Goal: Transaction & Acquisition: Register for event/course

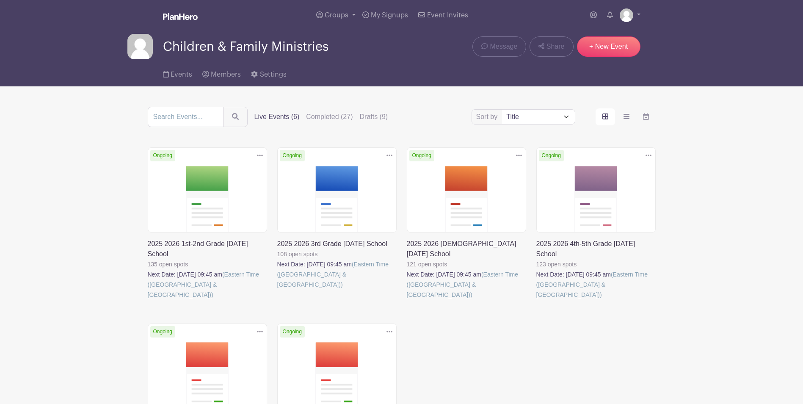
click at [277, 290] on link at bounding box center [277, 290] width 0 height 0
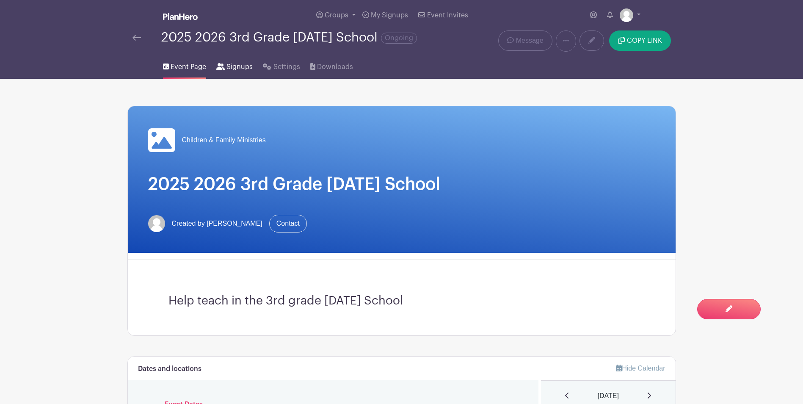
click at [234, 66] on span "Signups" at bounding box center [240, 67] width 26 height 10
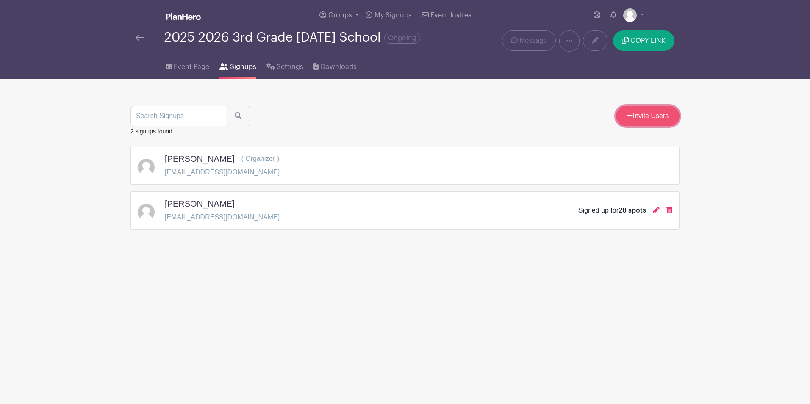
click at [640, 112] on link "Invite Users" at bounding box center [648, 116] width 64 height 20
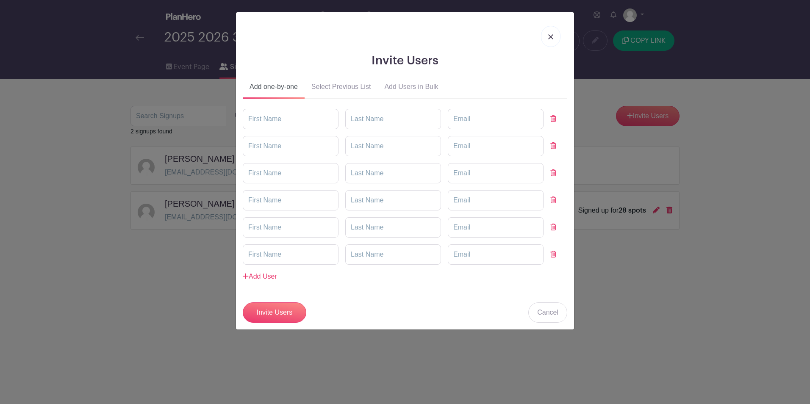
click at [549, 39] on img at bounding box center [550, 36] width 5 height 5
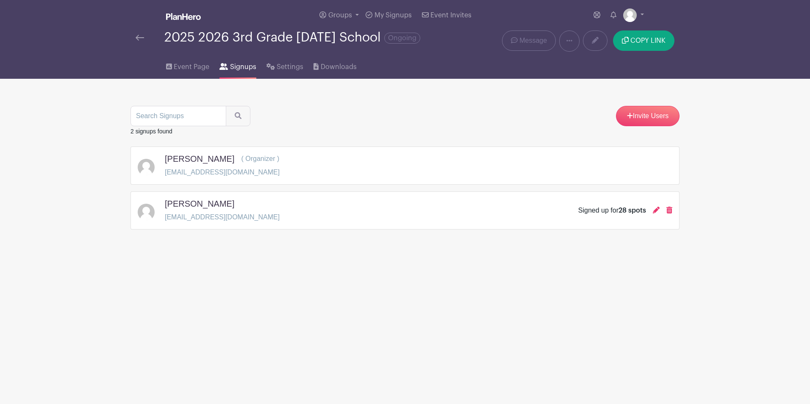
click at [264, 37] on div "2025 2026 3rd Grade [DATE] School Ongoing" at bounding box center [292, 37] width 256 height 14
click at [135, 36] on div "2025 2026 3rd Grade [DATE] School Ongoing" at bounding box center [290, 40] width 320 height 21
click at [139, 36] on img at bounding box center [139, 38] width 8 height 6
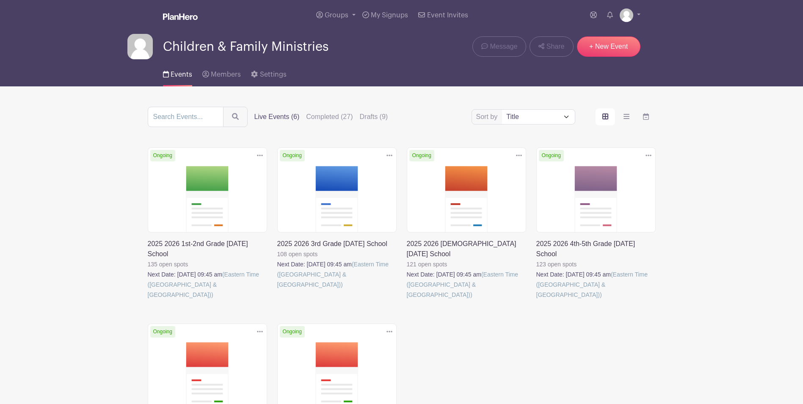
click at [202, 49] on span "Children & Family Ministries" at bounding box center [246, 47] width 166 height 14
click at [135, 47] on img at bounding box center [139, 46] width 25 height 25
click at [277, 290] on link at bounding box center [277, 290] width 0 height 0
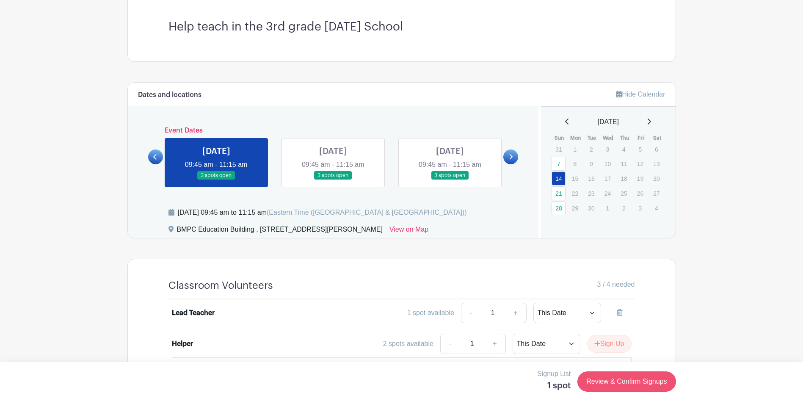
scroll to position [296, 0]
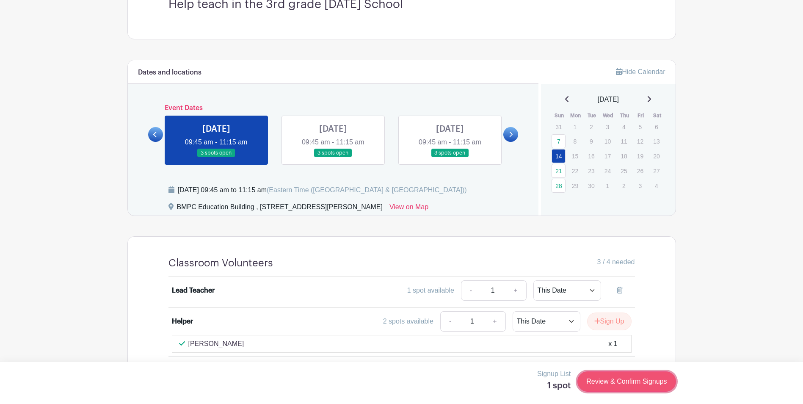
click at [620, 312] on link "Review & Confirm Signups" at bounding box center [627, 381] width 98 height 20
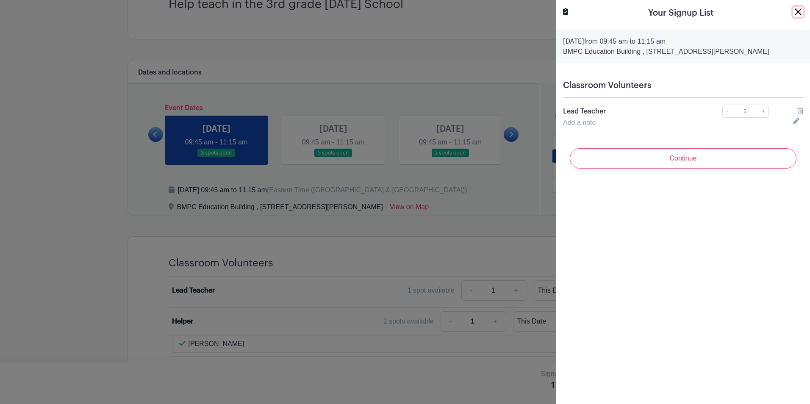
click at [640, 9] on button "Close" at bounding box center [798, 12] width 10 height 10
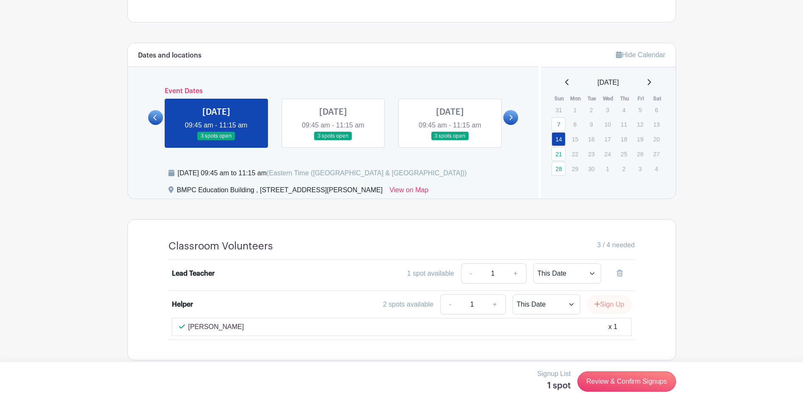
scroll to position [323, 0]
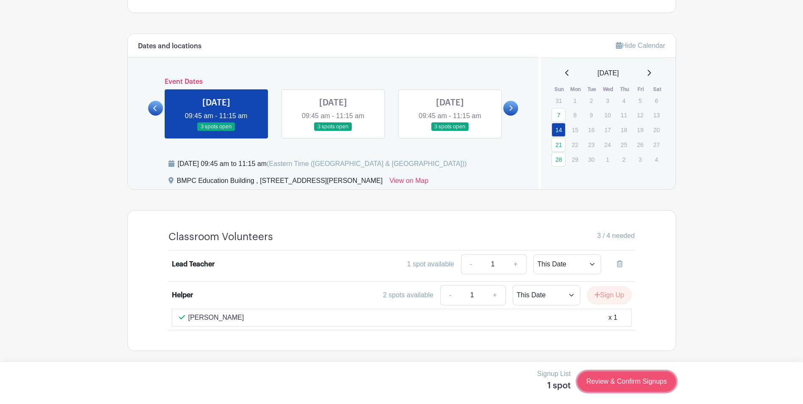
click at [603, 312] on link "Review & Confirm Signups" at bounding box center [627, 381] width 98 height 20
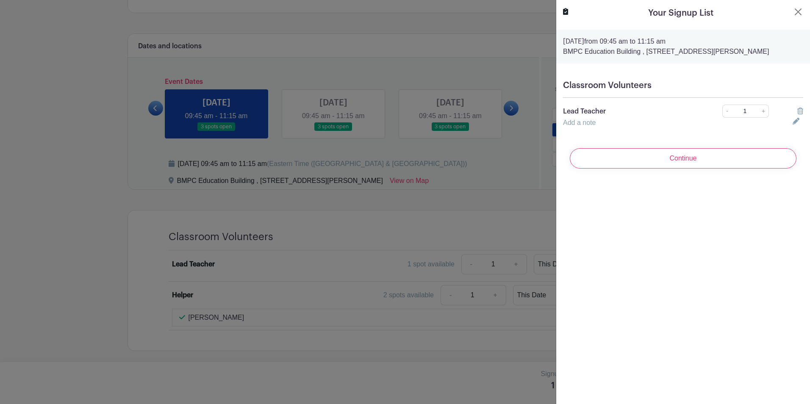
click at [640, 123] on div at bounding box center [797, 123] width 21 height 10
click at [640, 122] on icon at bounding box center [795, 121] width 7 height 7
click at [640, 122] on div at bounding box center [683, 128] width 250 height 20
click at [640, 129] on icon at bounding box center [794, 127] width 4 height 4
click at [640, 162] on input "Continue" at bounding box center [682, 158] width 227 height 20
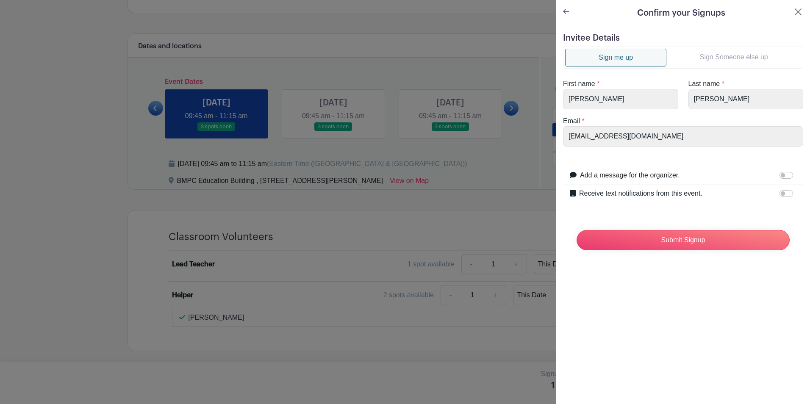
click at [640, 57] on link "Sign Someone else up" at bounding box center [733, 57] width 135 height 17
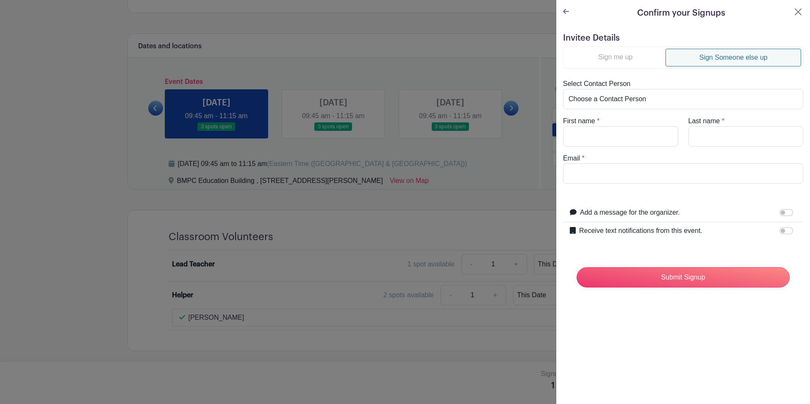
click at [564, 11] on icon at bounding box center [566, 11] width 6 height 5
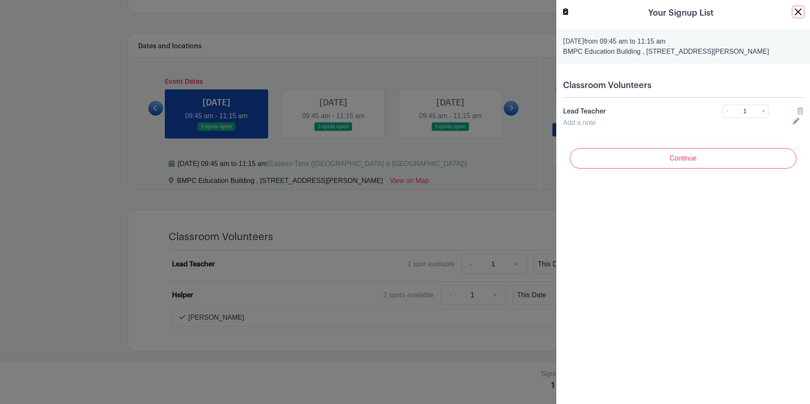
click at [640, 11] on button "Close" at bounding box center [798, 12] width 10 height 10
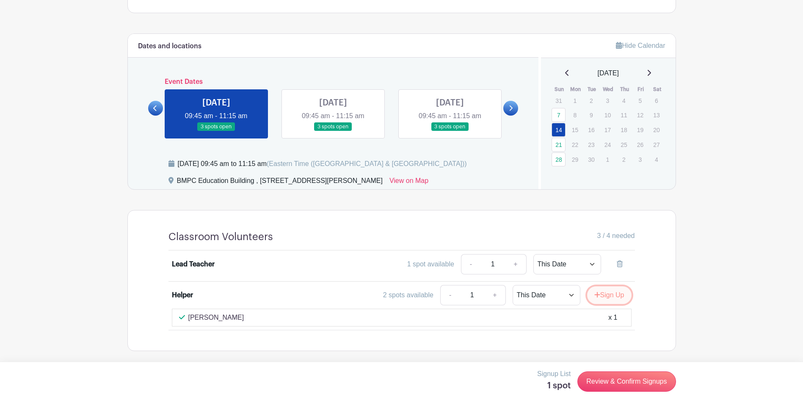
click at [601, 292] on button "Sign Up" at bounding box center [609, 295] width 44 height 18
click at [598, 297] on select "This Date Select Dates" at bounding box center [568, 295] width 68 height 20
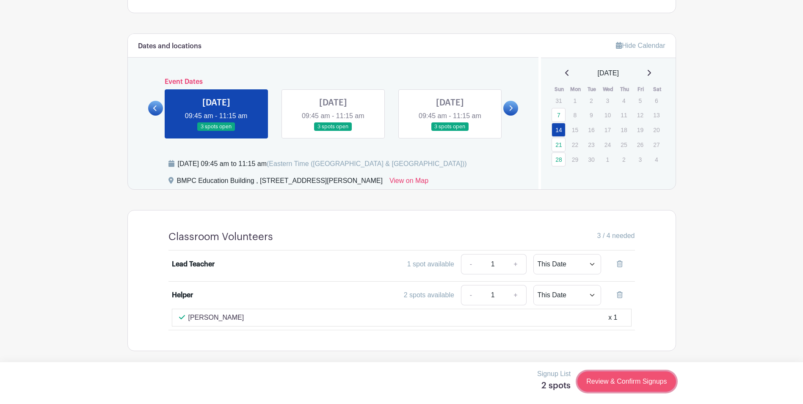
click at [616, 312] on link "Review & Confirm Signups" at bounding box center [627, 381] width 98 height 20
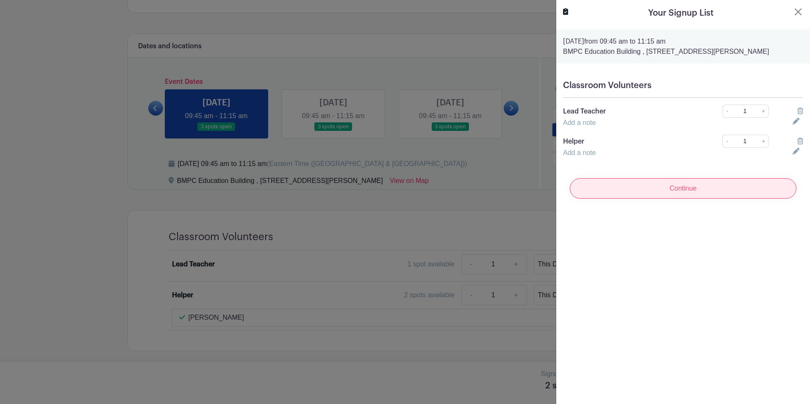
click at [640, 188] on input "Continue" at bounding box center [682, 188] width 227 height 20
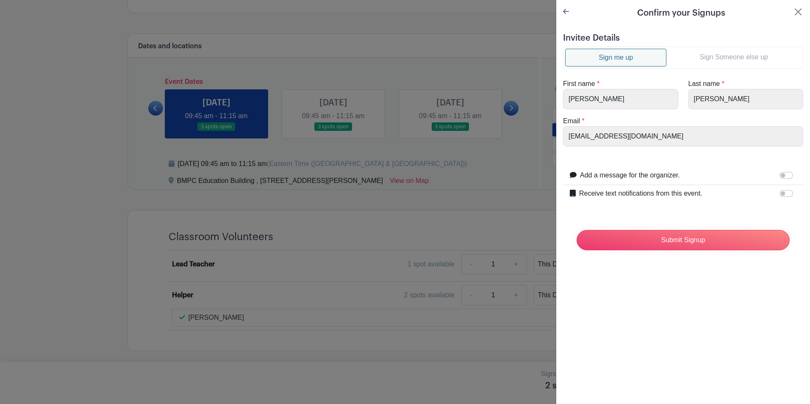
click at [640, 53] on link "Sign Someone else up" at bounding box center [733, 57] width 135 height 17
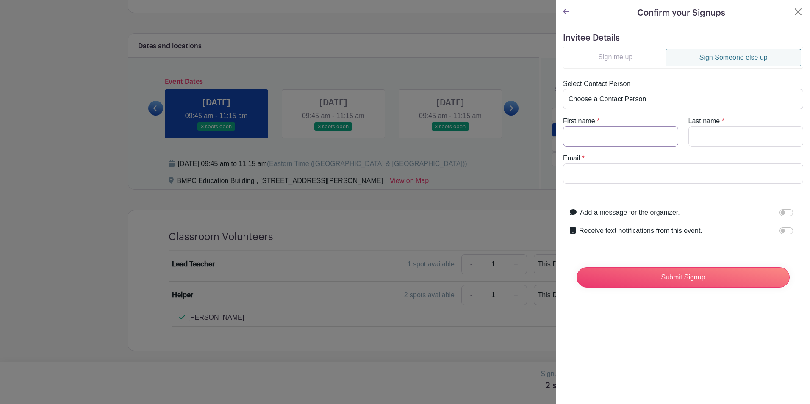
click at [600, 144] on input "First name" at bounding box center [620, 136] width 115 height 20
type input "Bill"
click at [640, 133] on input "Last name" at bounding box center [745, 136] width 115 height 20
type input "[PERSON_NAME]"
click at [628, 174] on input "Email" at bounding box center [683, 173] width 240 height 20
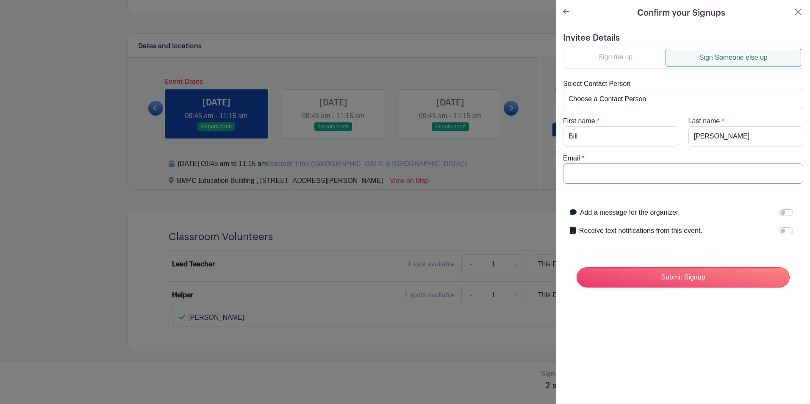
type input "[EMAIL_ADDRESS][DOMAIN_NAME]"
click at [640, 96] on select "Choose a Contact Person [PERSON_NAME] ([EMAIL_ADDRESS][DOMAIN_NAME])" at bounding box center [683, 99] width 240 height 20
click at [640, 273] on input "Submit Signup" at bounding box center [682, 277] width 213 height 20
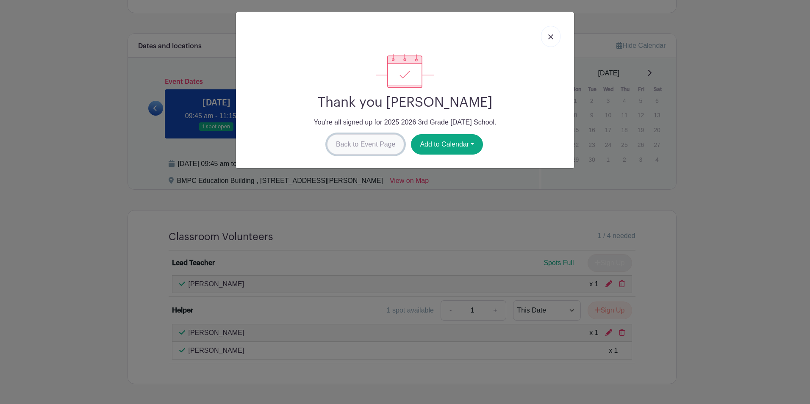
click at [384, 144] on link "Back to Event Page" at bounding box center [365, 144] width 77 height 20
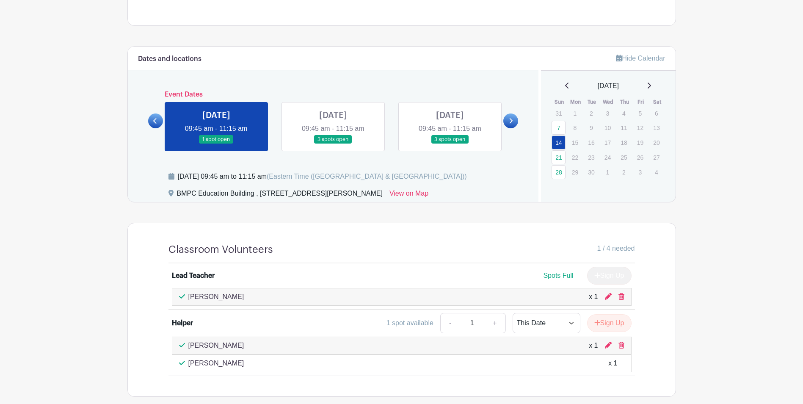
scroll to position [356, 0]
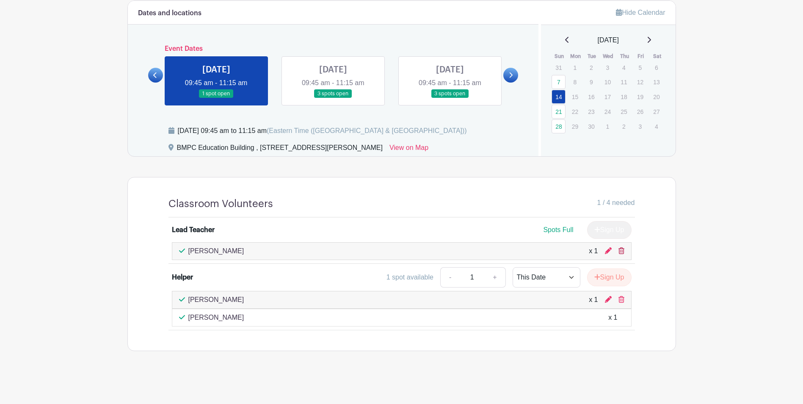
click at [623, 252] on icon at bounding box center [622, 250] width 6 height 7
click at [606, 249] on icon at bounding box center [608, 250] width 7 height 7
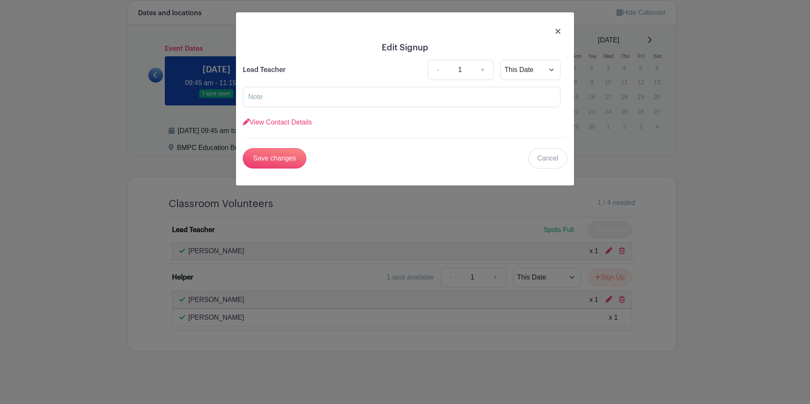
click at [551, 146] on form "Lead Teacher - 1 + This Date Select Dates Select Dates View Contact Details Fir…" at bounding box center [405, 114] width 324 height 109
click at [547, 155] on link "Cancel" at bounding box center [547, 158] width 39 height 20
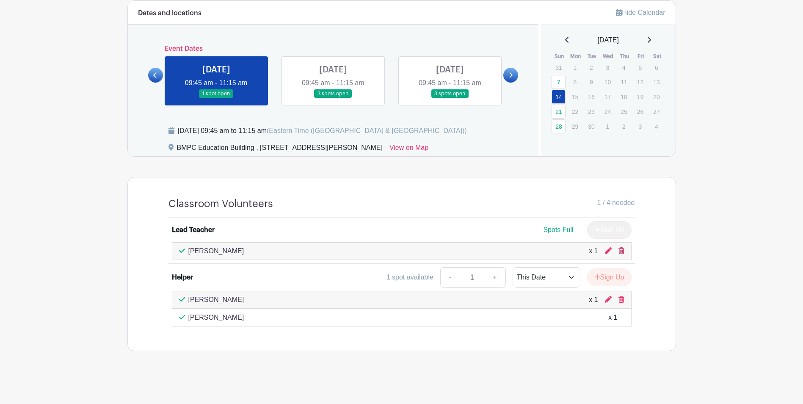
click at [622, 249] on icon at bounding box center [622, 250] width 6 height 7
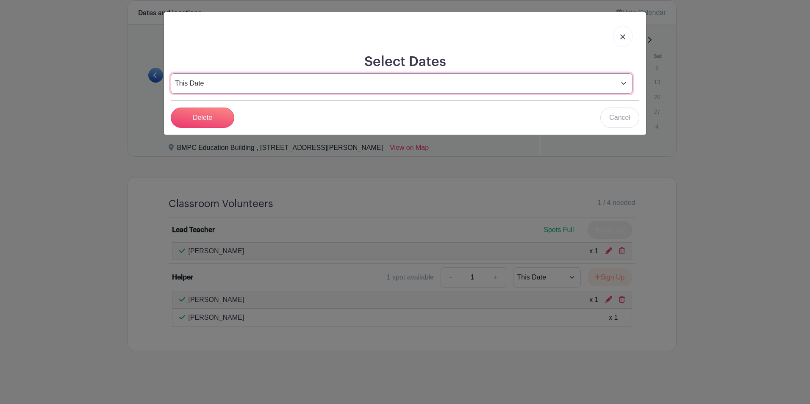
click at [257, 87] on select "This Date Select Dates" at bounding box center [402, 83] width 462 height 20
click at [171, 73] on select "This Date Select Dates" at bounding box center [402, 83] width 462 height 20
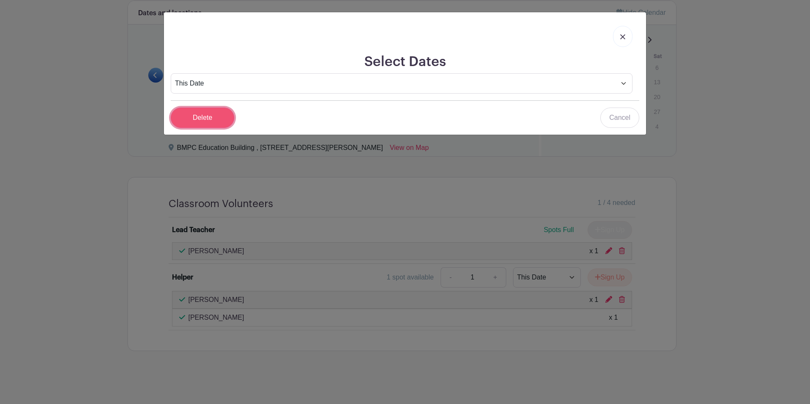
click at [204, 113] on input "Delete" at bounding box center [203, 118] width 64 height 20
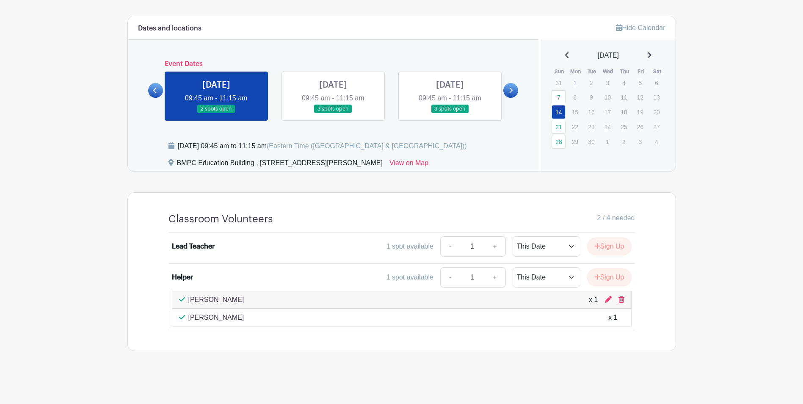
scroll to position [340, 0]
click at [605, 243] on button "Sign Up" at bounding box center [609, 247] width 44 height 18
click at [616, 312] on div "Signup List 1 spot Review & Confirm Signups" at bounding box center [401, 381] width 549 height 25
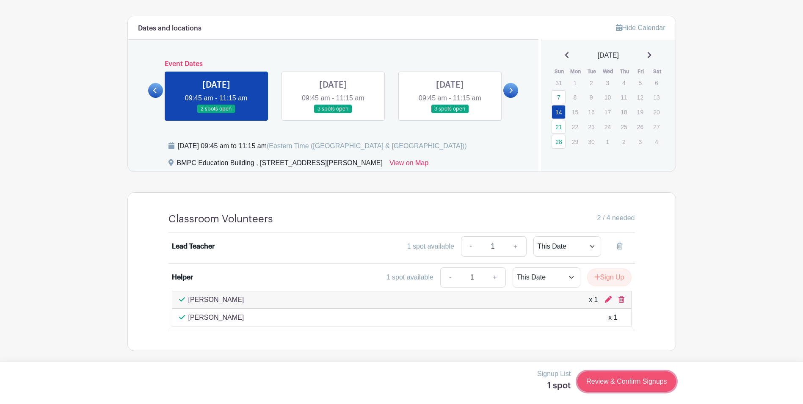
click at [617, 312] on link "Review & Confirm Signups" at bounding box center [627, 381] width 98 height 20
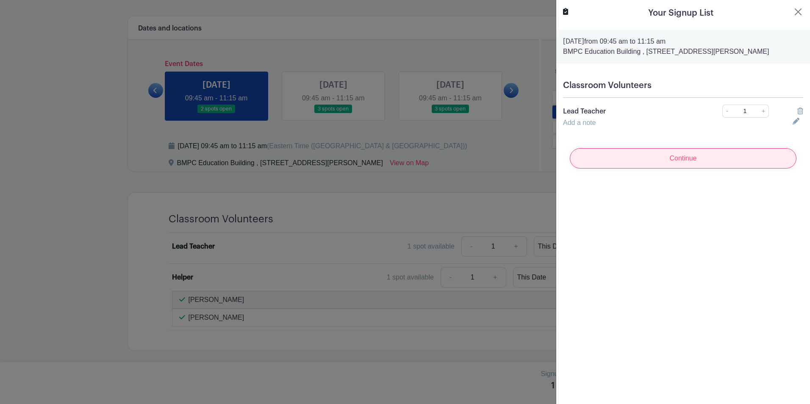
click at [614, 155] on input "Continue" at bounding box center [682, 158] width 227 height 20
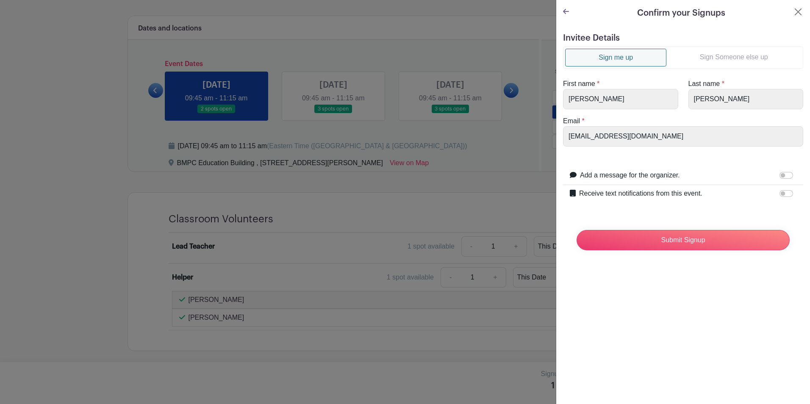
click at [640, 53] on link "Sign Someone else up" at bounding box center [733, 57] width 135 height 17
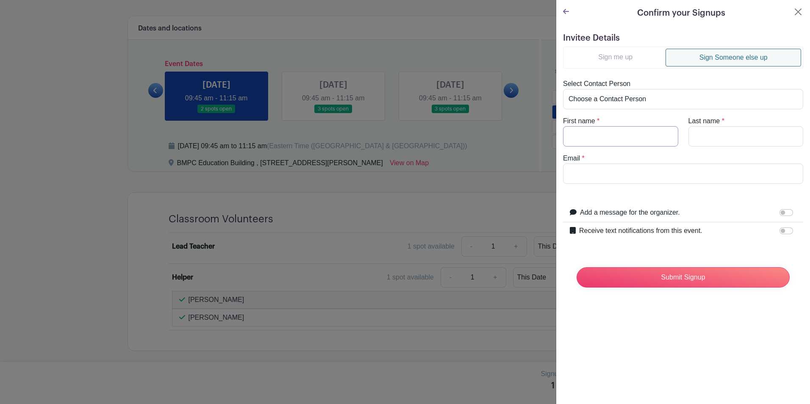
click at [623, 137] on input "First name" at bounding box center [620, 136] width 115 height 20
type input "[PERSON_NAME]"
click at [640, 135] on input "Last name" at bounding box center [745, 136] width 115 height 20
type input "Brinks"
click at [639, 179] on input "Email" at bounding box center [683, 173] width 240 height 20
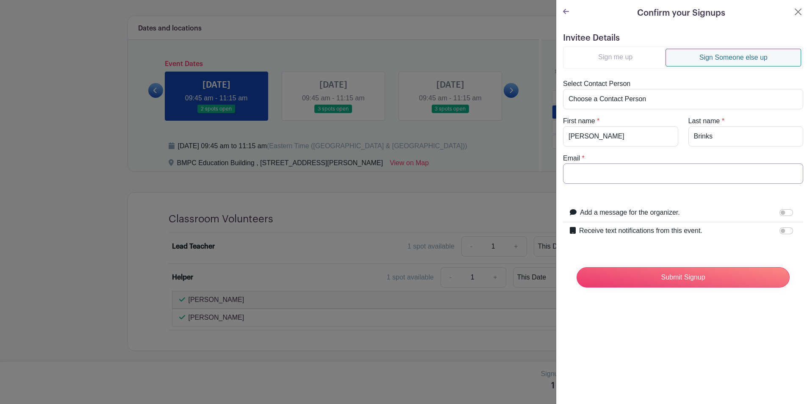
type input "[EMAIL_ADDRESS][DOMAIN_NAME]"
click at [640, 279] on input "Submit Signup" at bounding box center [682, 277] width 213 height 20
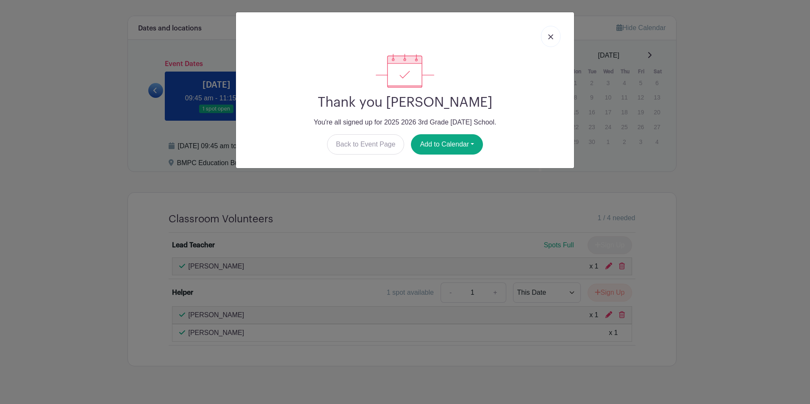
click at [553, 30] on link at bounding box center [550, 36] width 19 height 21
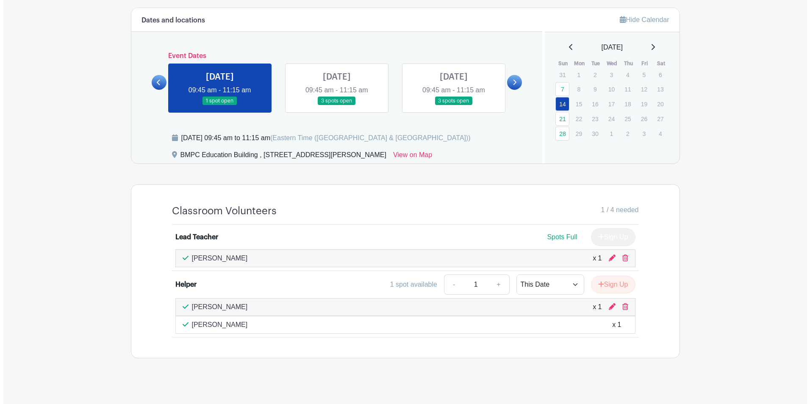
scroll to position [356, 0]
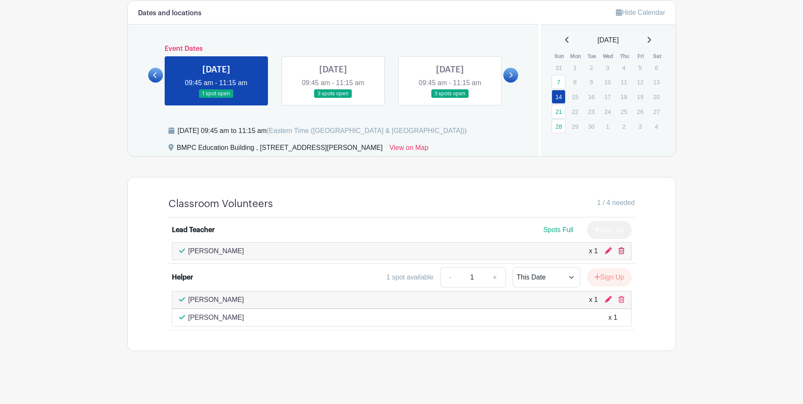
click at [623, 249] on icon at bounding box center [622, 250] width 6 height 7
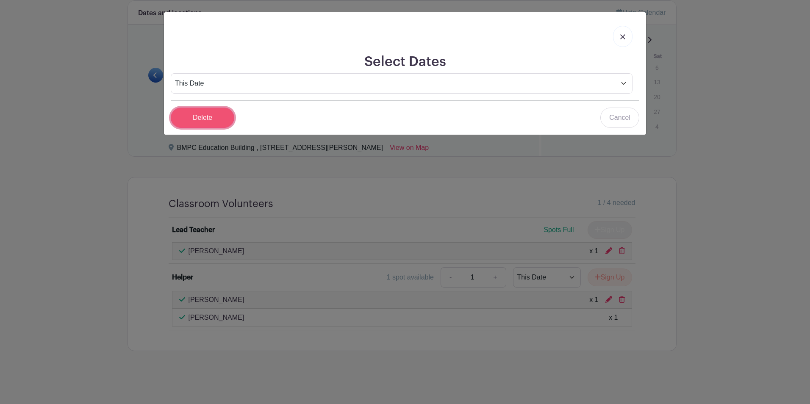
click at [202, 117] on input "Delete" at bounding box center [203, 118] width 64 height 20
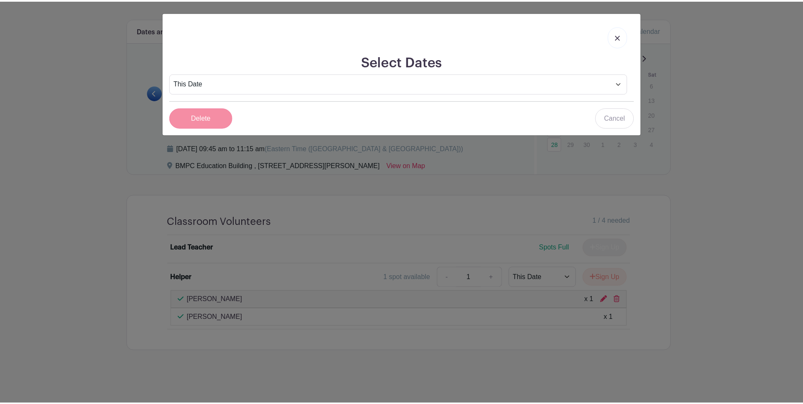
scroll to position [340, 0]
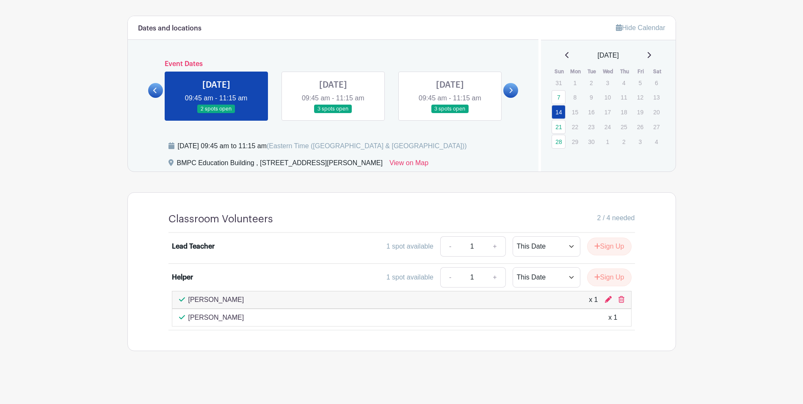
click at [640, 235] on main "Groups All Groups Children & Family Ministries My Signups Event Invites My acco…" at bounding box center [401, 32] width 803 height 744
click at [333, 113] on link at bounding box center [333, 113] width 0 height 0
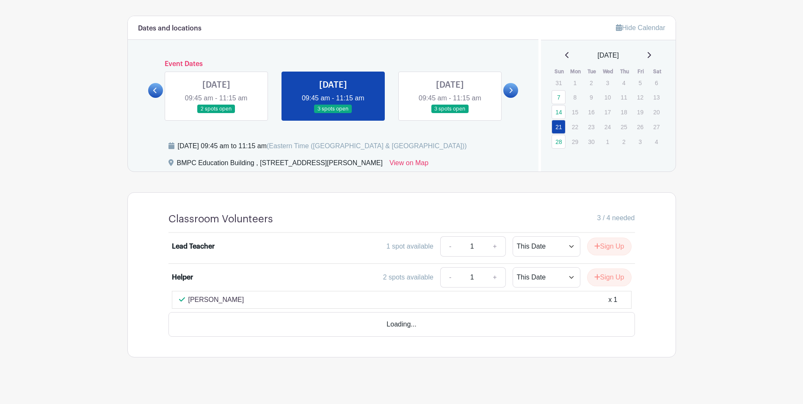
scroll to position [323, 0]
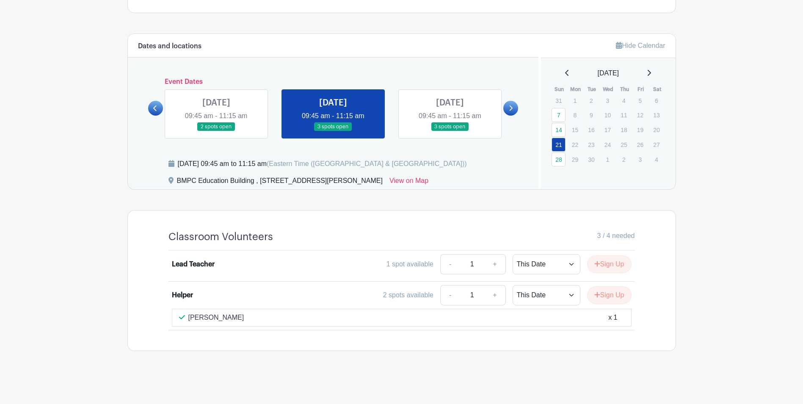
click at [333, 131] on link at bounding box center [333, 131] width 0 height 0
click at [603, 296] on button "Sign Up" at bounding box center [609, 295] width 44 height 18
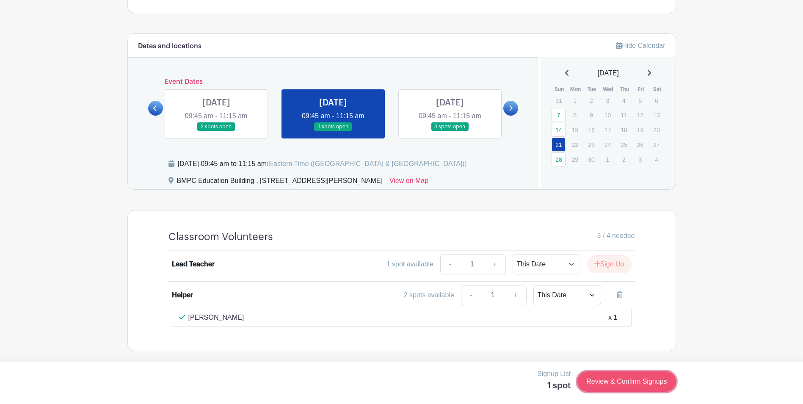
click at [602, 312] on link "Review & Confirm Signups" at bounding box center [627, 381] width 98 height 20
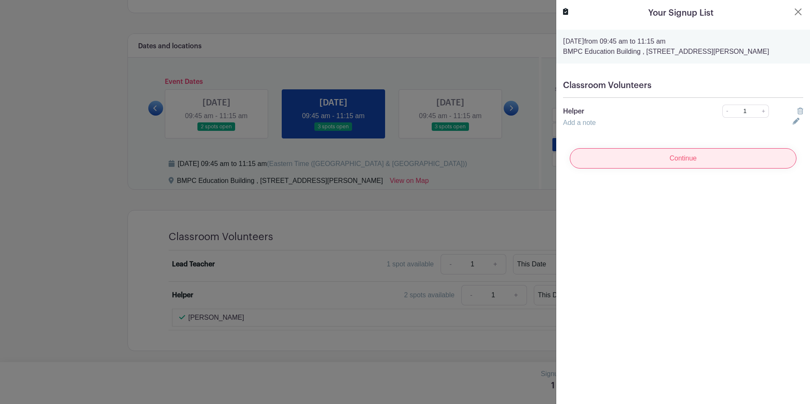
click at [634, 163] on input "Continue" at bounding box center [682, 158] width 227 height 20
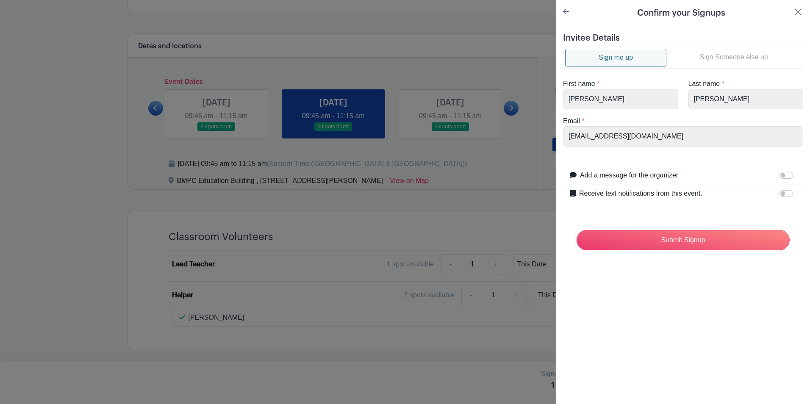
click at [640, 51] on link "Sign Someone else up" at bounding box center [733, 57] width 135 height 17
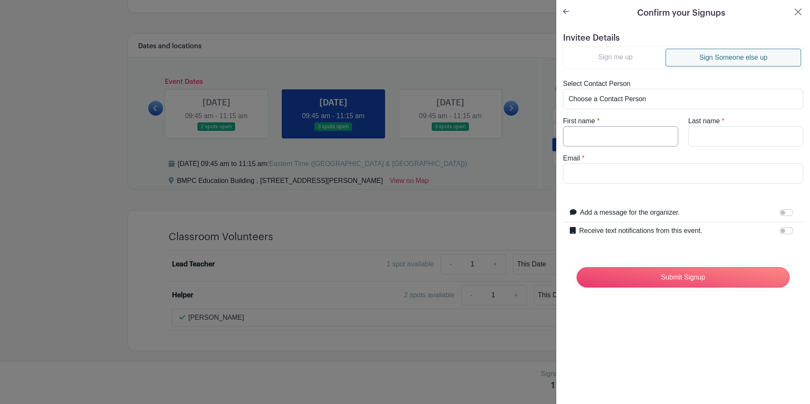
click at [613, 140] on input "First name" at bounding box center [620, 136] width 115 height 20
type input "Bill"
click at [640, 130] on input "Last name" at bounding box center [745, 136] width 115 height 20
type input "[PERSON_NAME]"
click at [627, 176] on input "Email" at bounding box center [683, 173] width 240 height 20
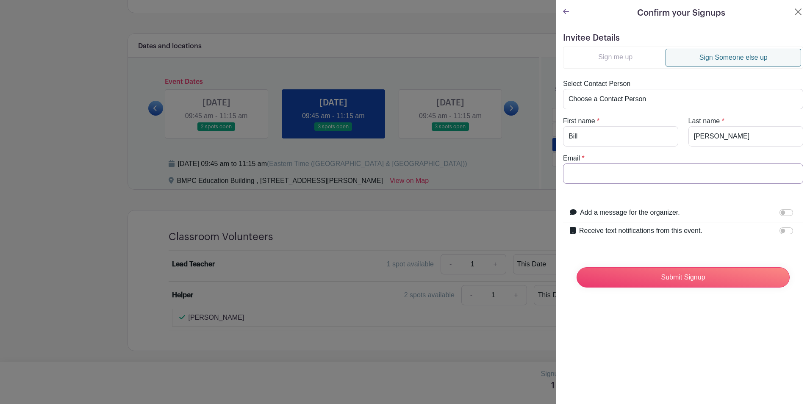
type input "[EMAIL_ADDRESS][DOMAIN_NAME]"
click at [640, 275] on input "Submit Signup" at bounding box center [682, 277] width 213 height 20
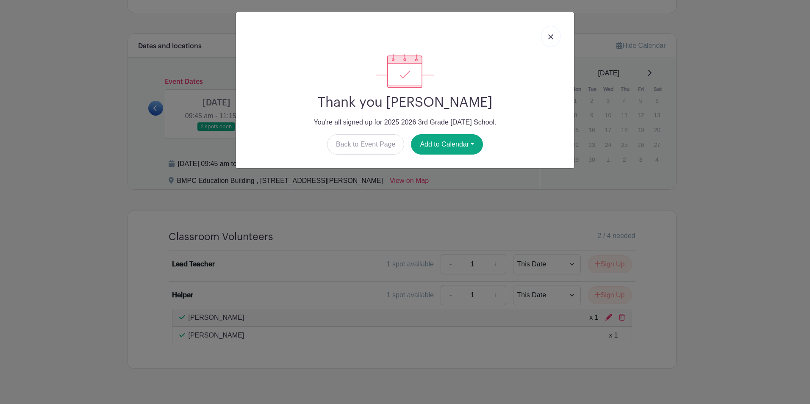
click at [545, 33] on link at bounding box center [550, 36] width 19 height 21
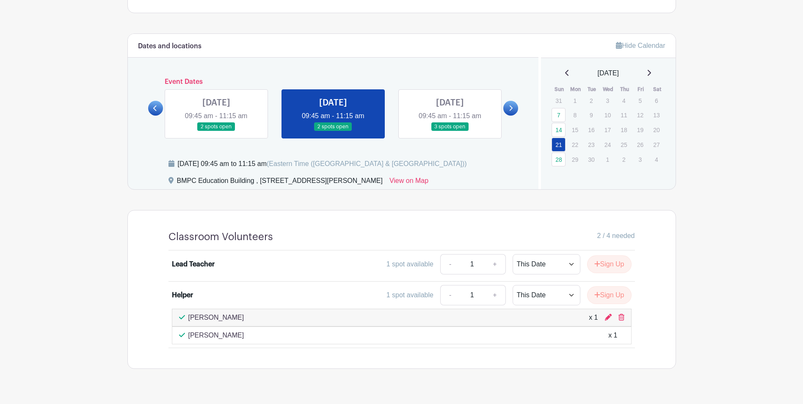
click at [450, 131] on link at bounding box center [450, 131] width 0 height 0
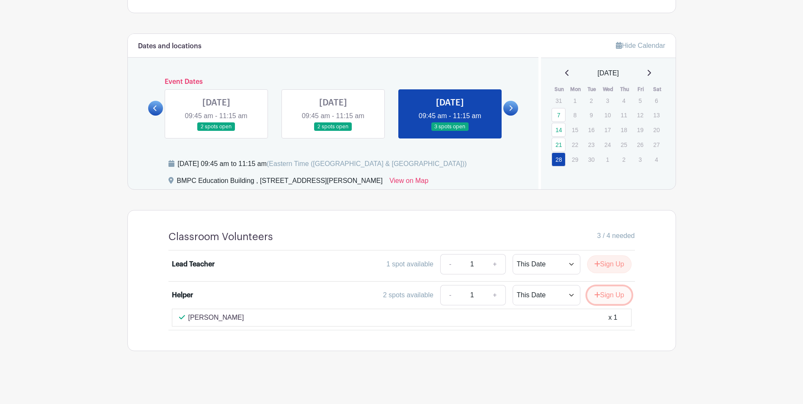
click at [610, 292] on button "Sign Up" at bounding box center [609, 295] width 44 height 18
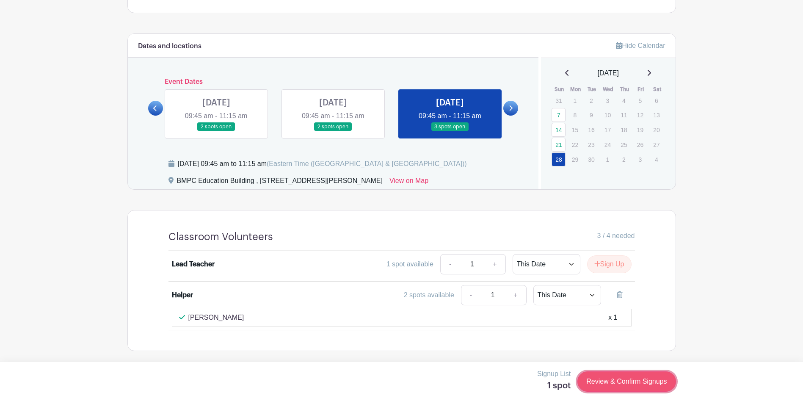
click at [633, 312] on link "Review & Confirm Signups" at bounding box center [627, 381] width 98 height 20
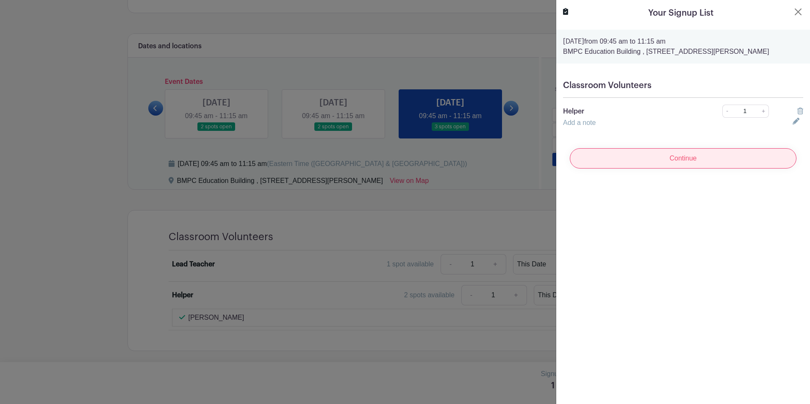
click at [640, 156] on input "Continue" at bounding box center [682, 158] width 227 height 20
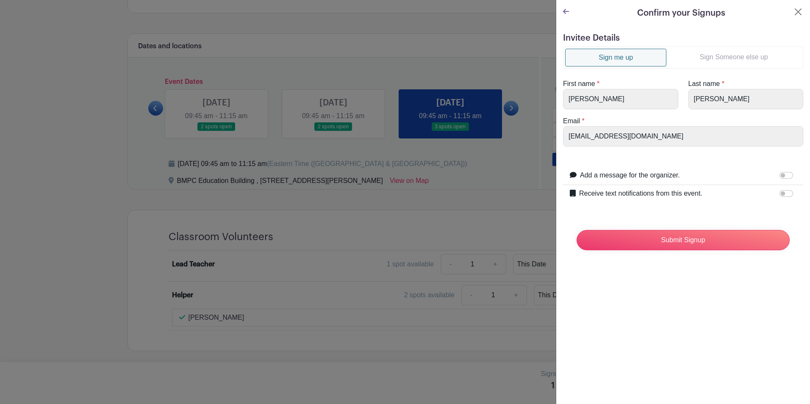
click at [640, 54] on link "Sign Someone else up" at bounding box center [733, 57] width 135 height 17
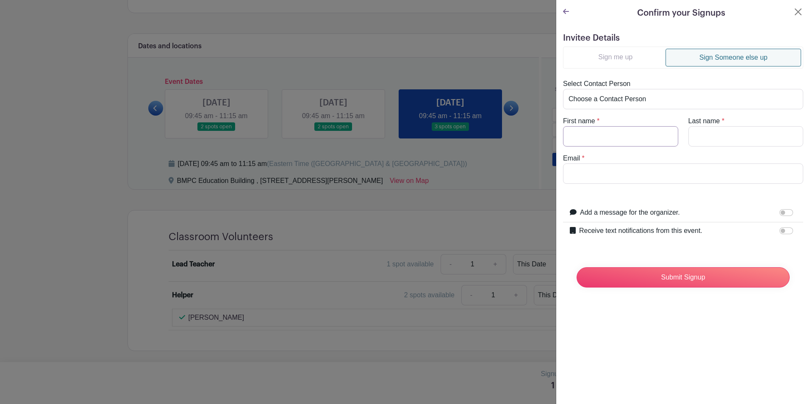
click at [616, 138] on input "First name" at bounding box center [620, 136] width 115 height 20
type input "Bill"
click at [640, 138] on input "Last name" at bounding box center [745, 136] width 115 height 20
type input "[PERSON_NAME]"
click at [626, 174] on input "Email" at bounding box center [683, 173] width 240 height 20
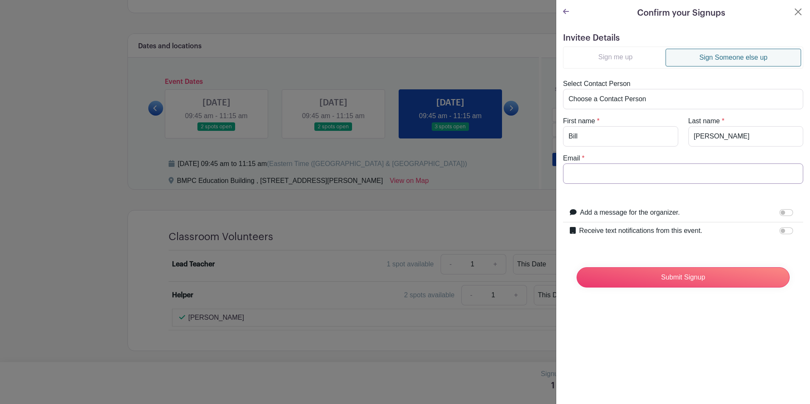
type input "[EMAIL_ADDRESS][DOMAIN_NAME]"
click at [640, 276] on input "Submit Signup" at bounding box center [682, 277] width 213 height 20
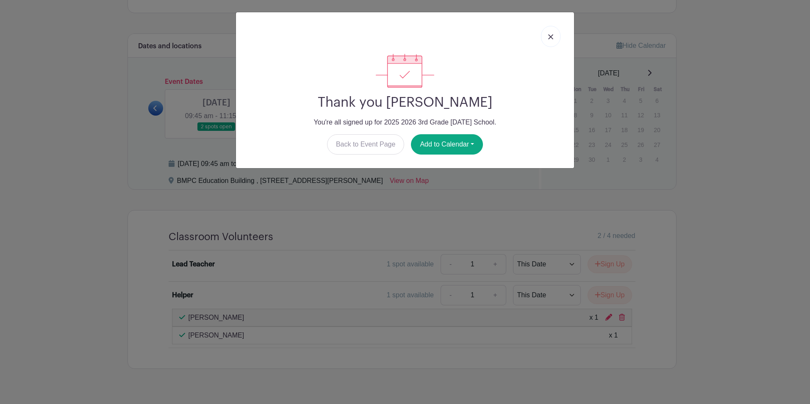
click at [547, 38] on link at bounding box center [550, 36] width 19 height 21
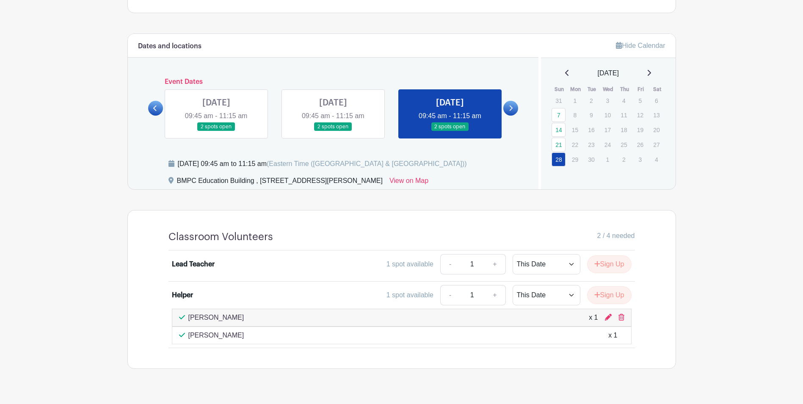
click at [514, 111] on link at bounding box center [510, 108] width 15 height 15
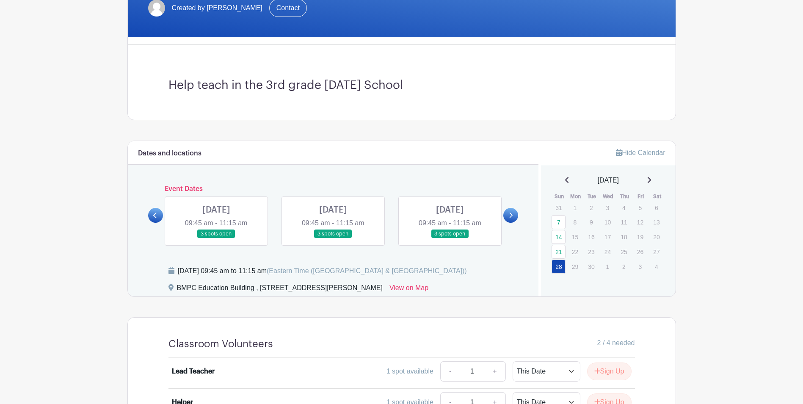
scroll to position [129, 0]
